Goal: Information Seeking & Learning: Learn about a topic

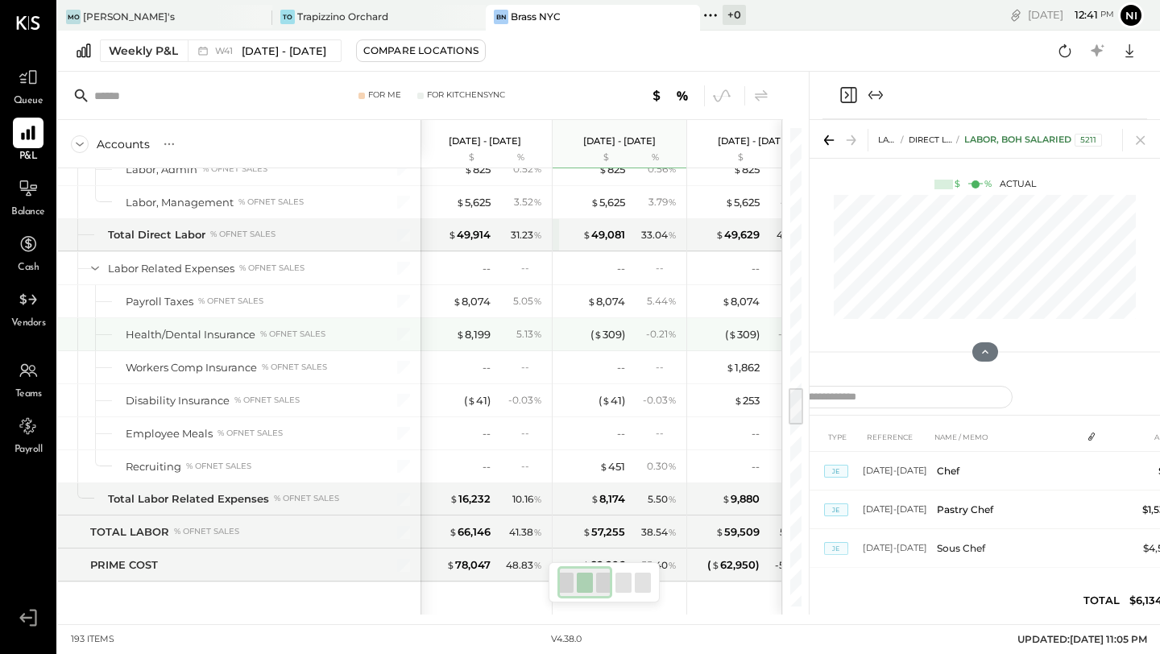
scroll to position [3140, 0]
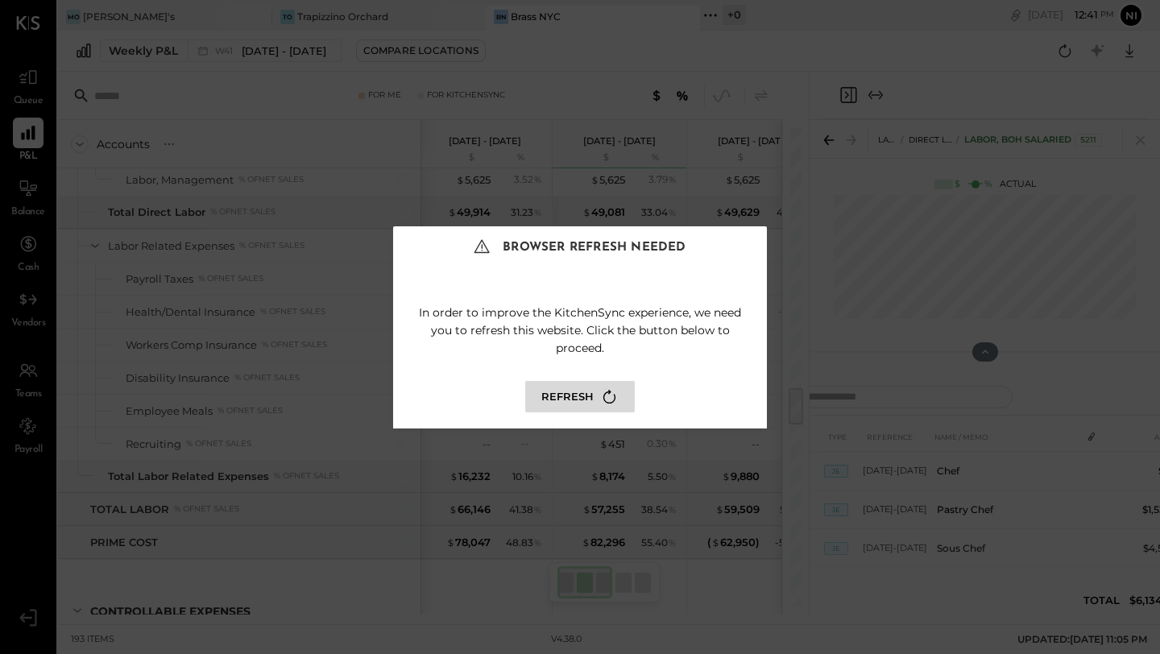
click at [587, 393] on button "Refresh" at bounding box center [580, 396] width 110 height 31
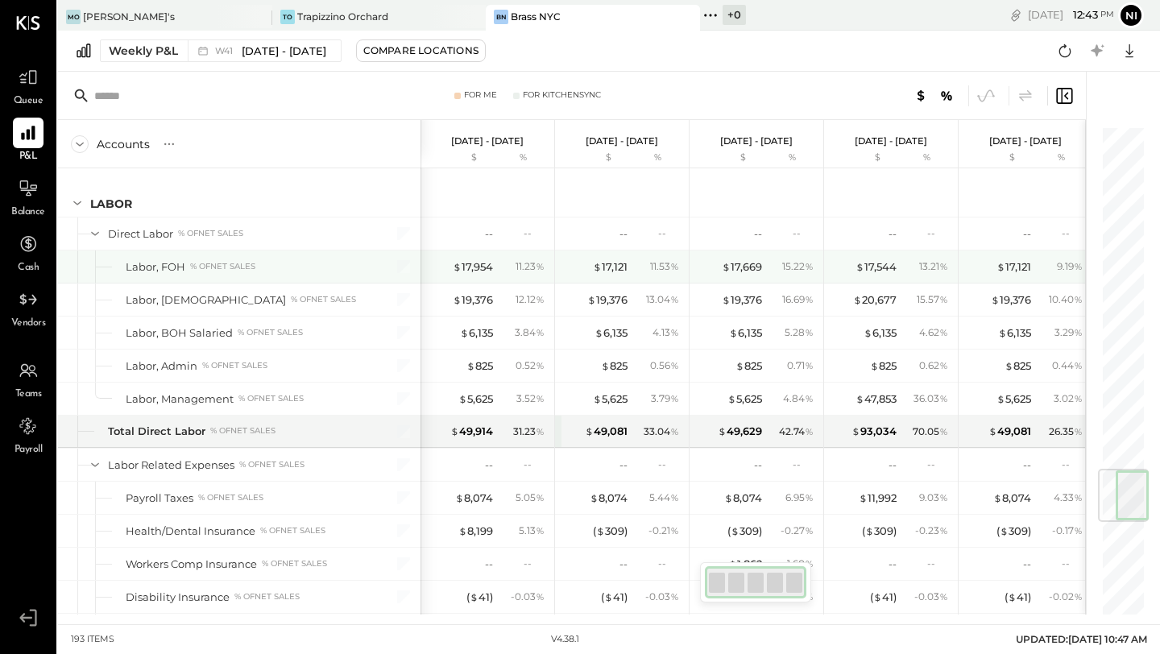
scroll to position [2904, 0]
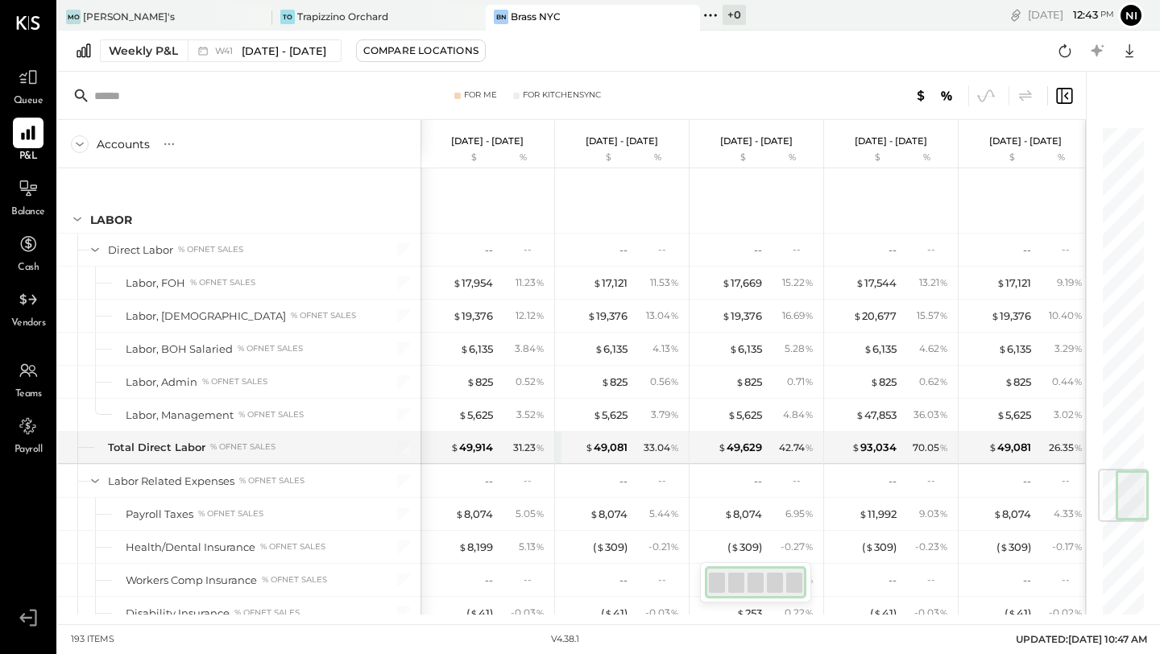
click at [568, 50] on div "Weekly P&L W41 Oct 6 - 12, 2025 Compare Locations Google Sheets Excel" at bounding box center [609, 51] width 1102 height 41
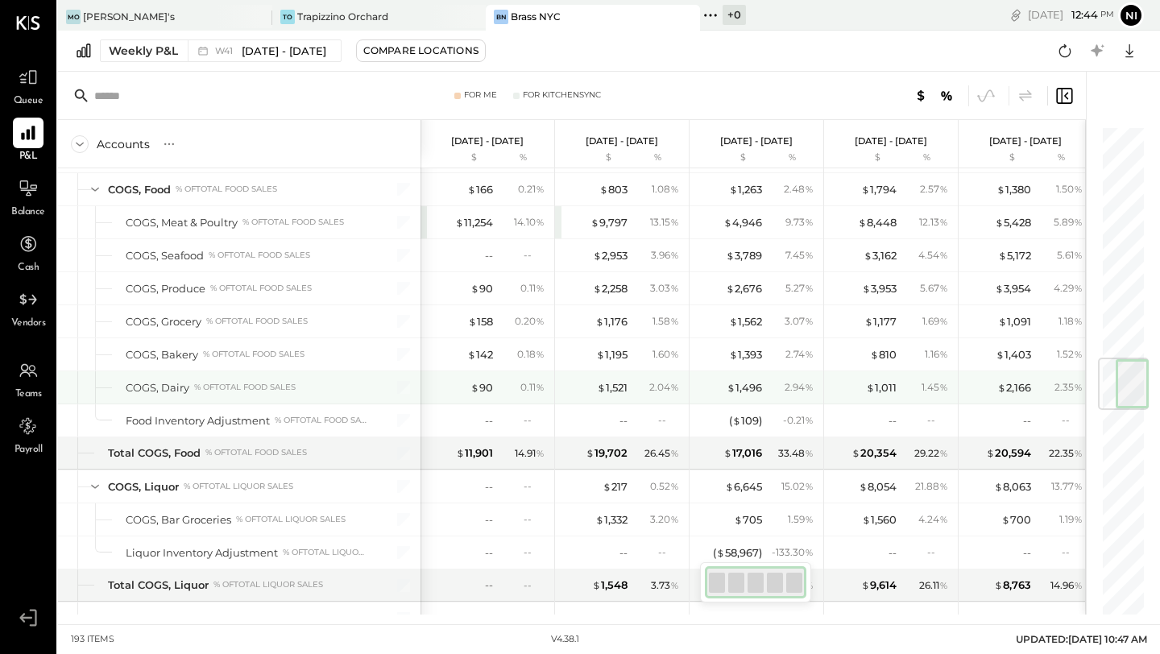
scroll to position [1961, 0]
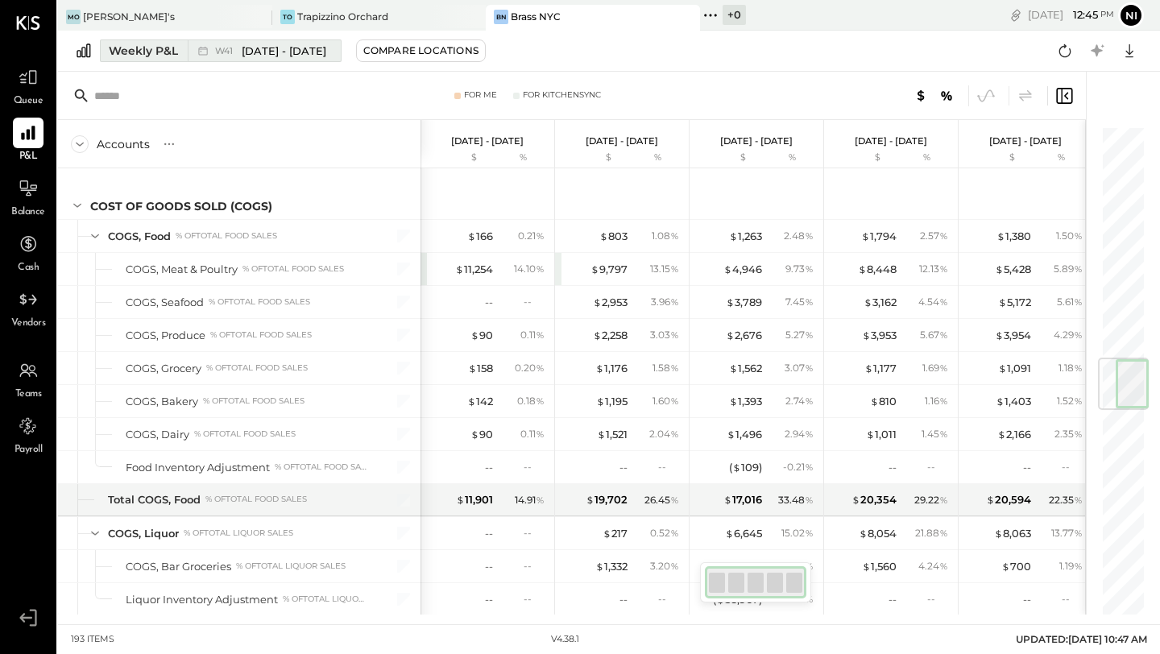
click at [147, 48] on div "Weekly P&L" at bounding box center [143, 51] width 69 height 16
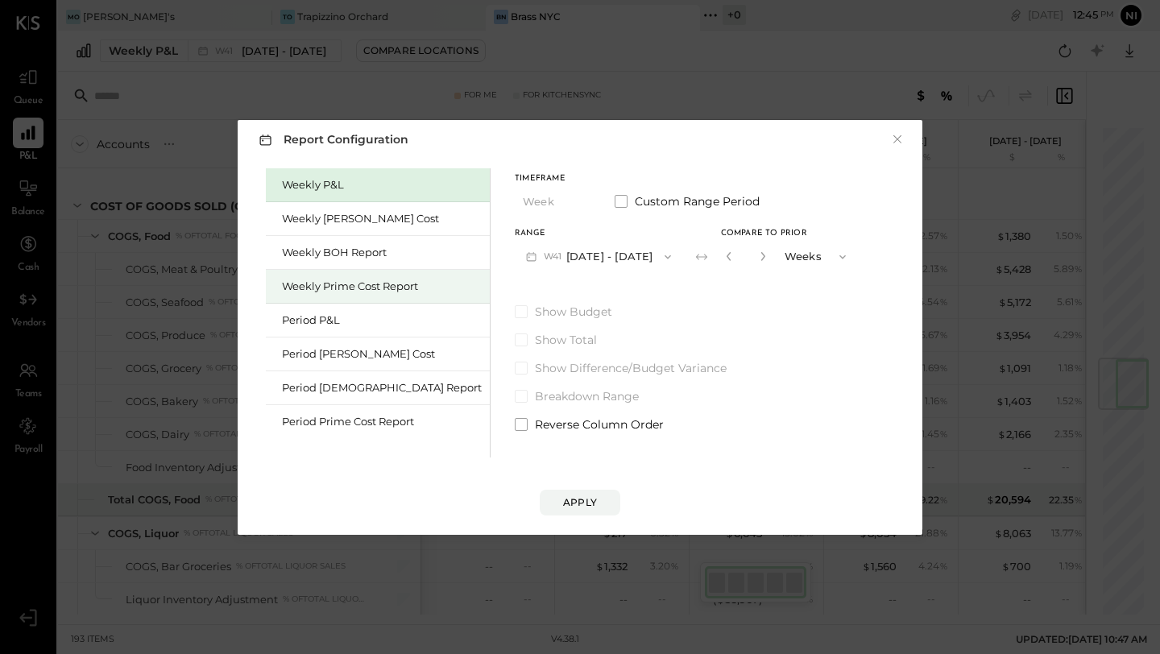
click at [310, 287] on div "Weekly Prime Cost Report" at bounding box center [382, 286] width 200 height 15
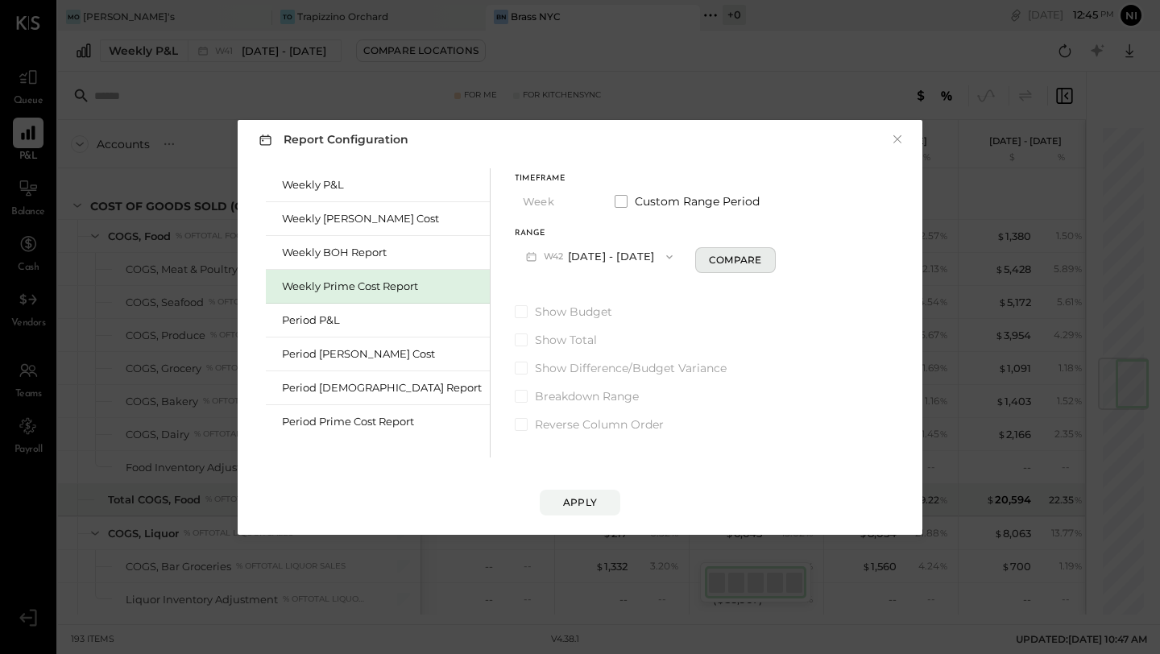
click at [709, 253] on div "Compare" at bounding box center [735, 260] width 52 height 14
click at [579, 255] on button "W42 Oct 13 - 19, 2025" at bounding box center [599, 257] width 169 height 30
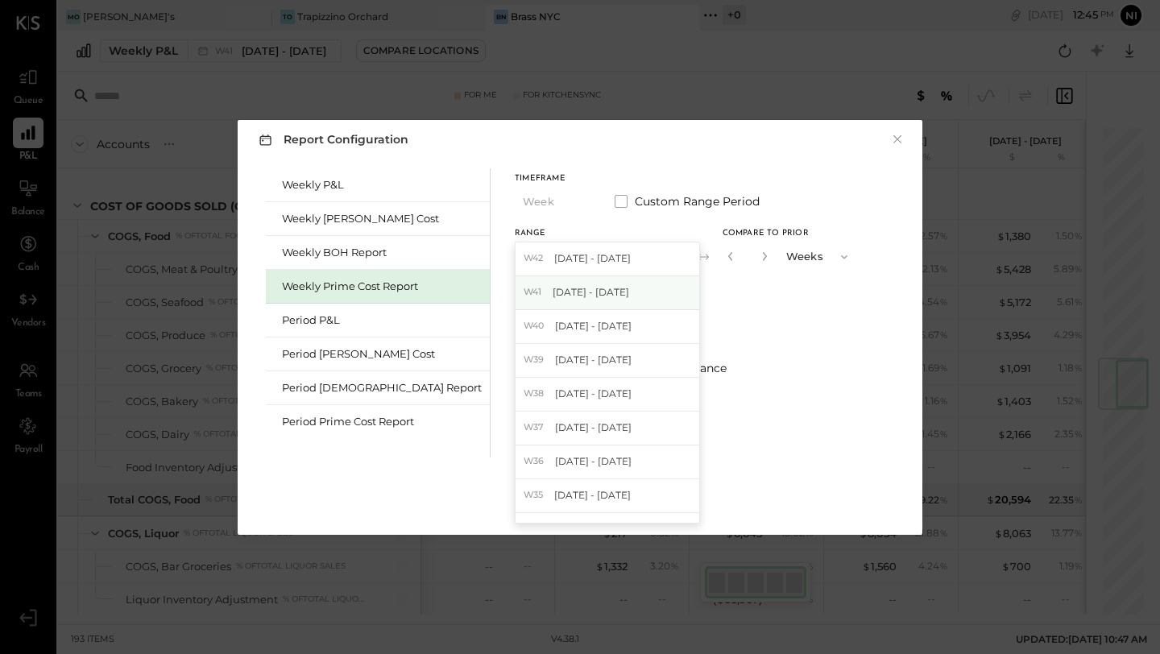
click at [564, 297] on div "W41 Oct 6 - 12, 2025" at bounding box center [608, 293] width 184 height 34
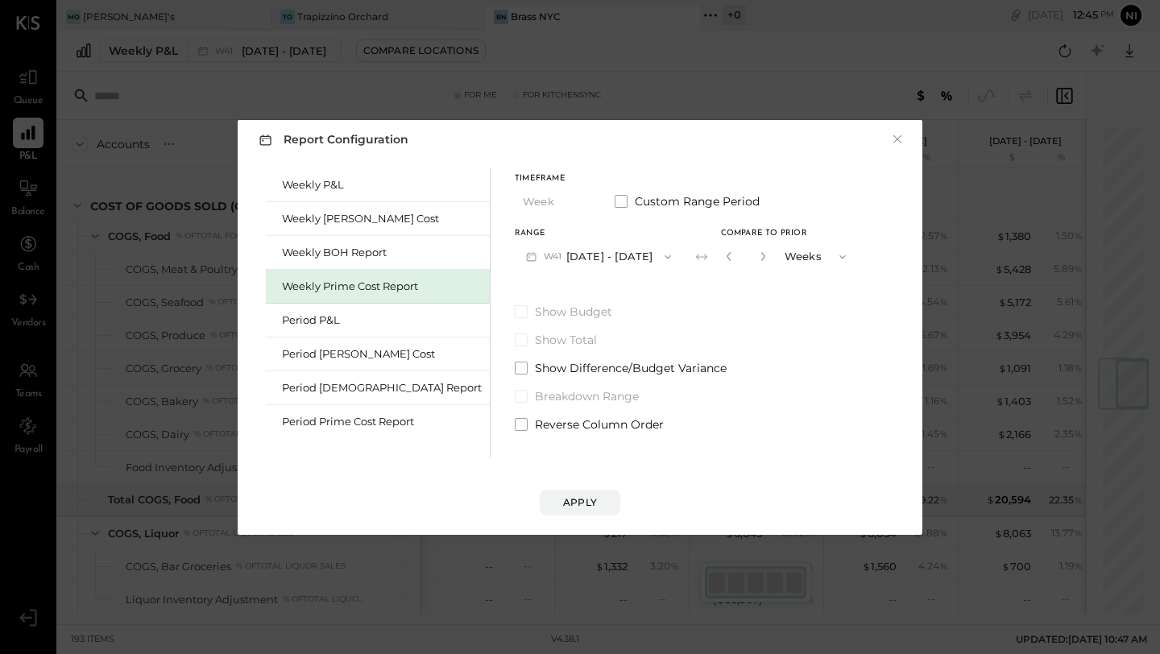
click at [585, 521] on div "Report Configuration × Weekly P&L Weekly Bev Cost Weekly BOH Report Weekly Prim…" at bounding box center [580, 327] width 685 height 415
click at [585, 491] on button "Apply" at bounding box center [580, 503] width 81 height 26
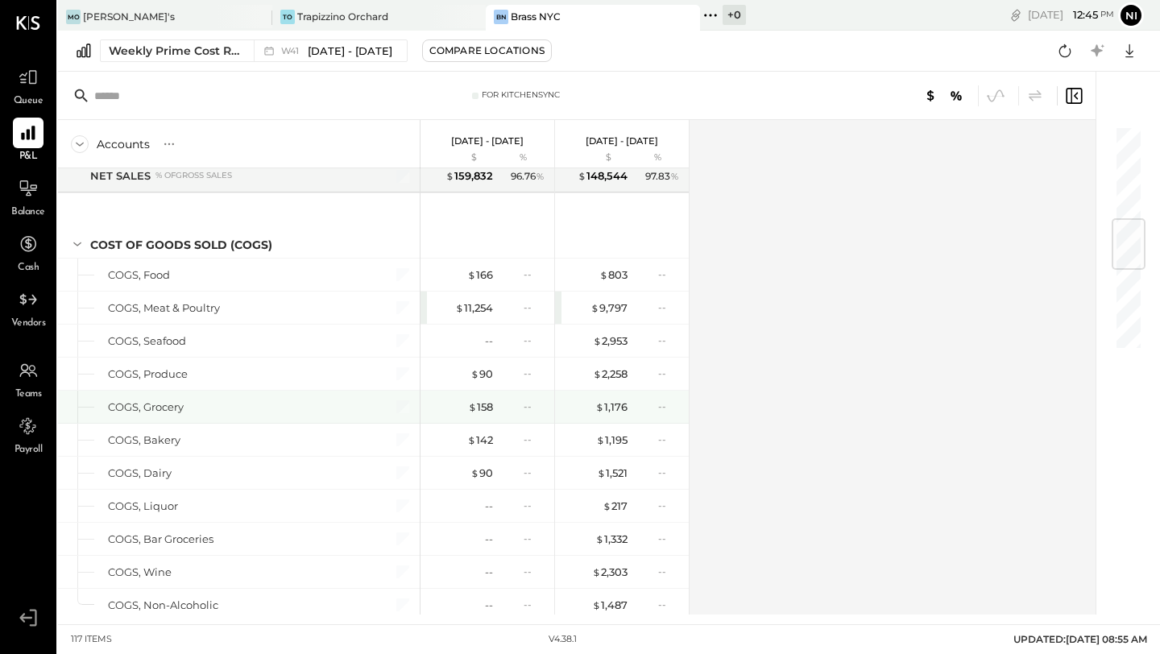
scroll to position [815, 0]
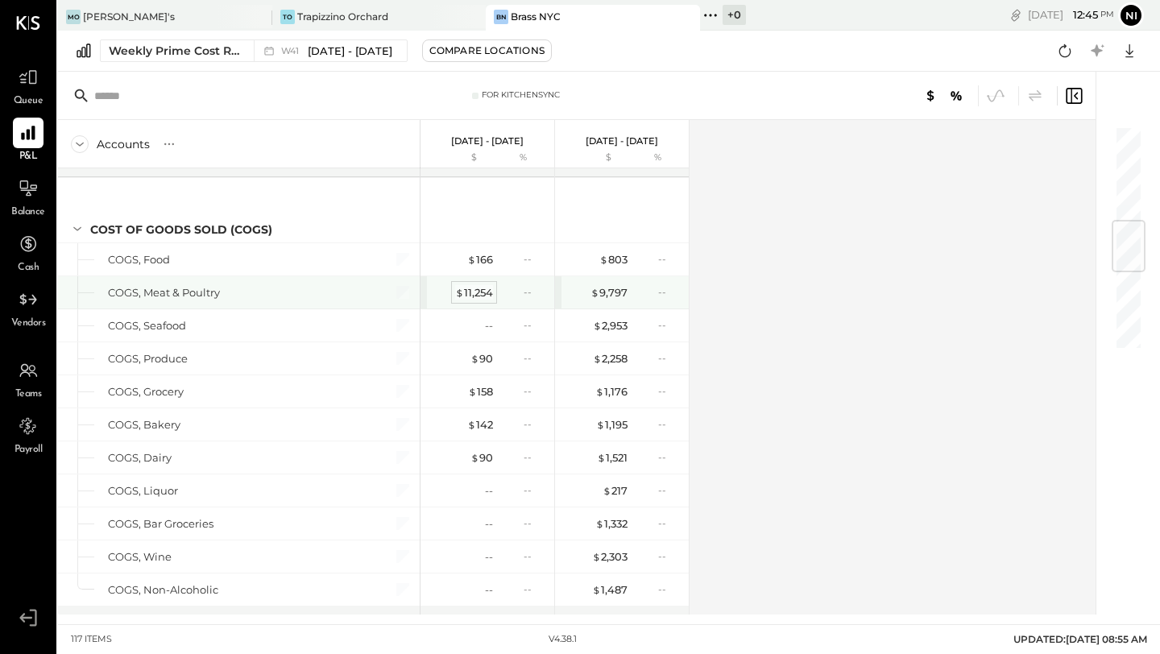
click at [470, 292] on div "$ 11,254" at bounding box center [474, 292] width 38 height 15
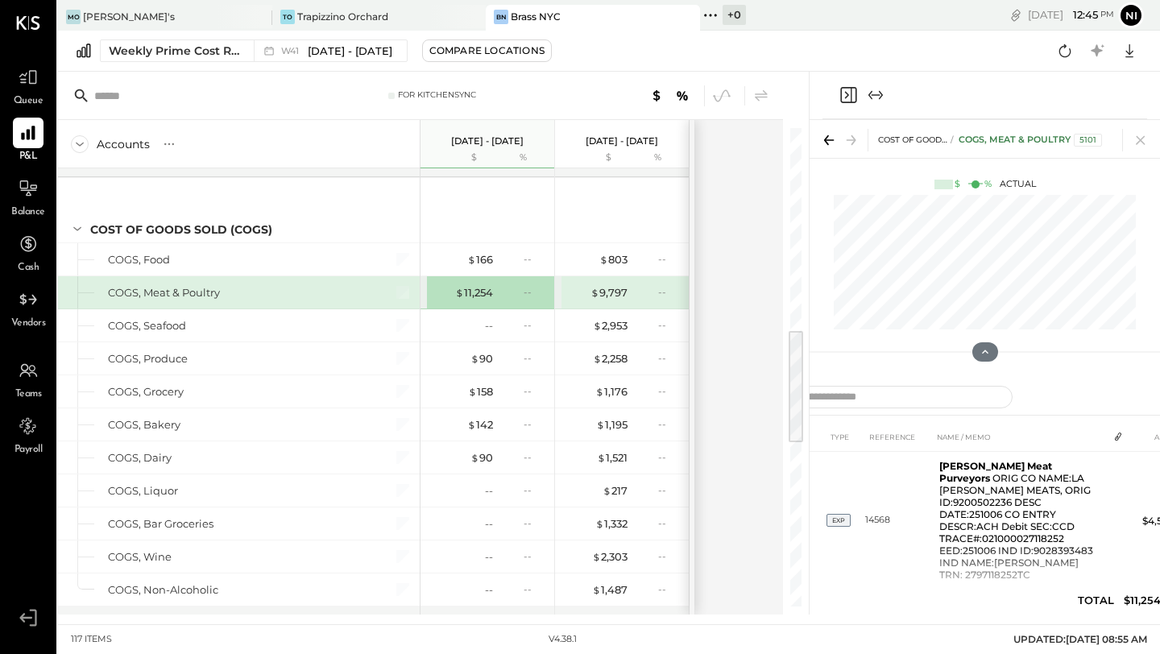
click at [869, 96] on icon "Expand panel (e)" at bounding box center [875, 94] width 19 height 19
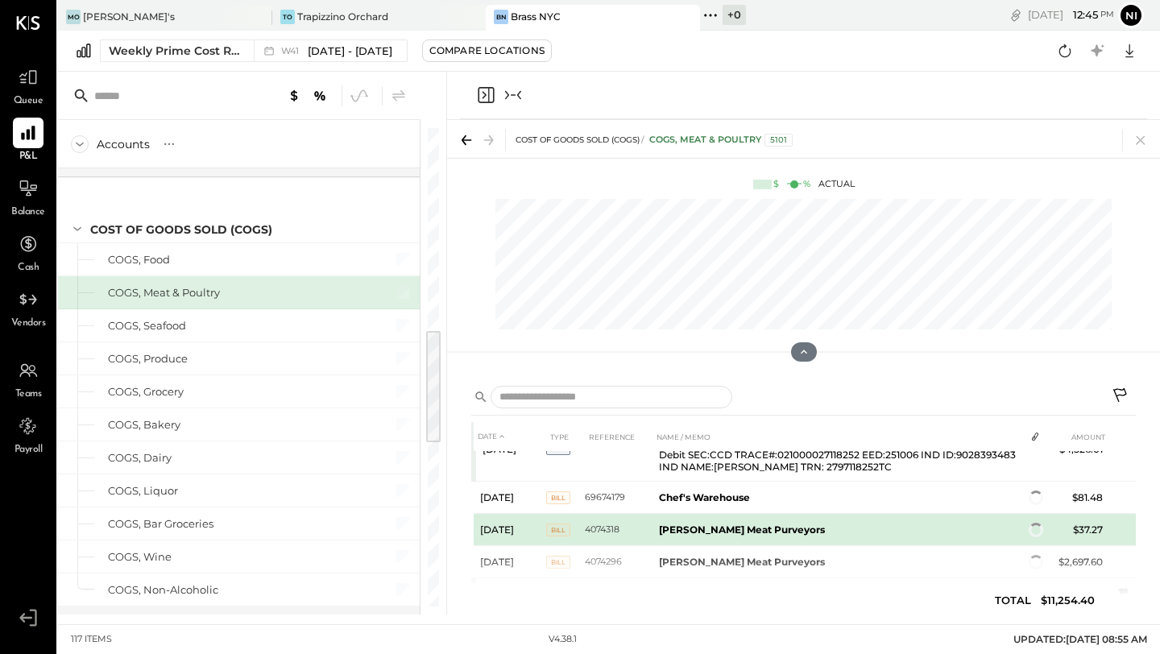
scroll to position [4, 0]
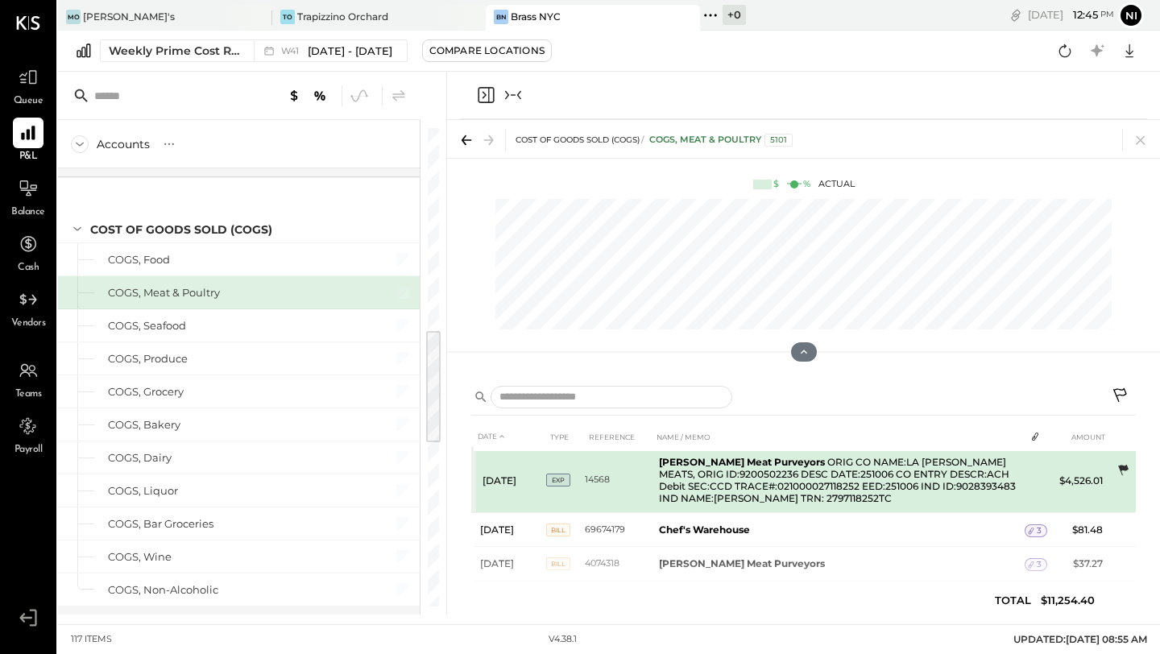
click at [1119, 468] on icon at bounding box center [1123, 470] width 10 height 10
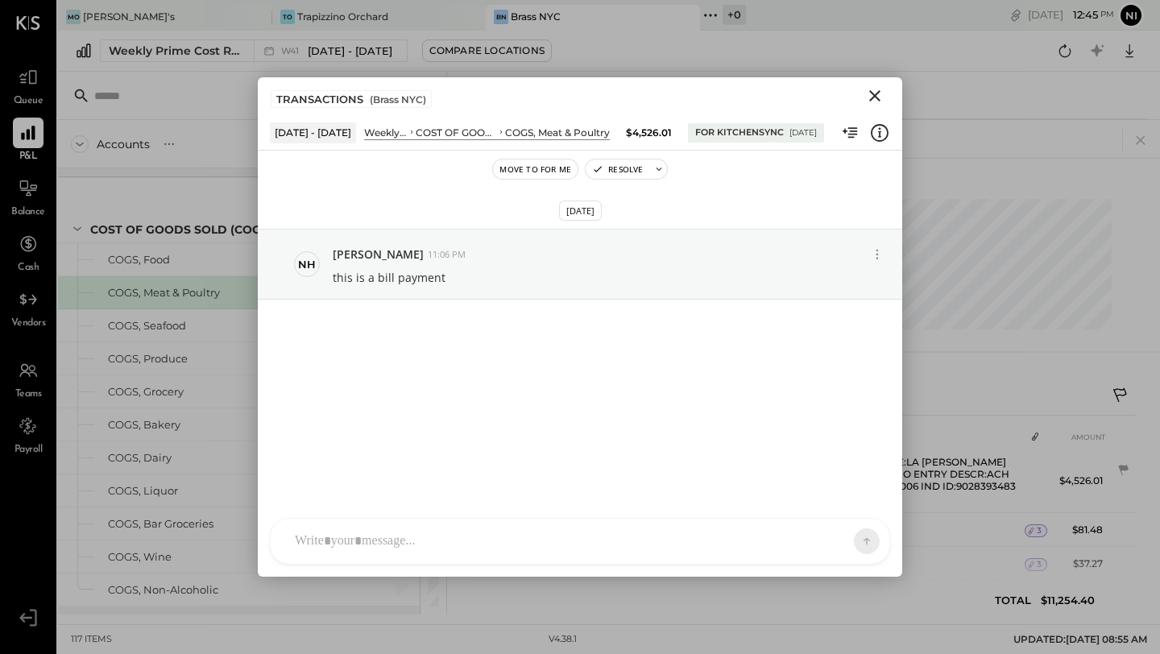
click at [879, 97] on icon "Close" at bounding box center [874, 95] width 19 height 19
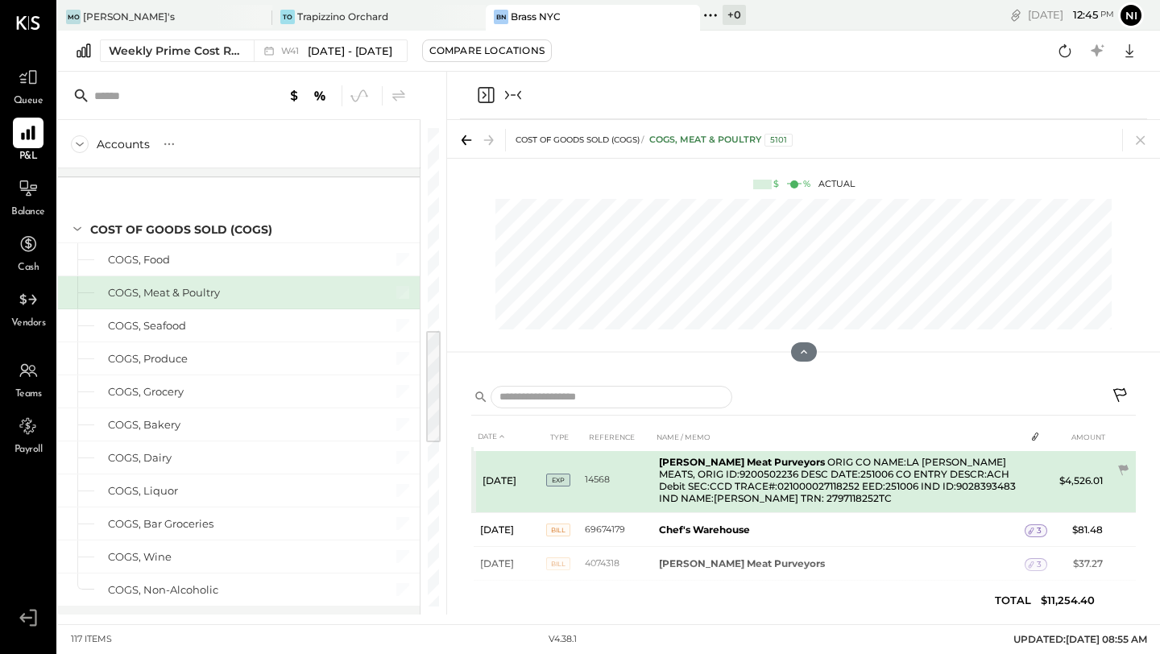
click at [886, 472] on td "Pat La Frieda Meat Purveyors ORIG CO NAME:LA FRIEDA MEATS, ORIG ID:9200502236 D…" at bounding box center [839, 480] width 372 height 65
